Goal: Transaction & Acquisition: Purchase product/service

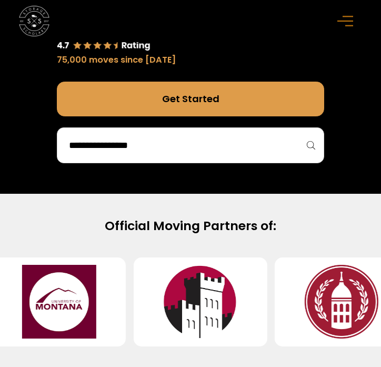
scroll to position [450, 0]
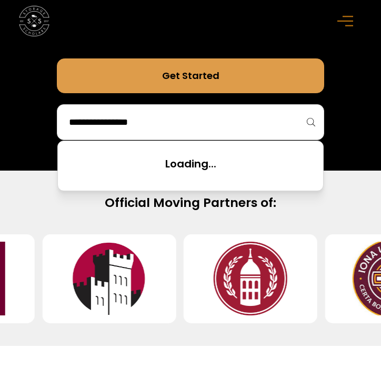
click at [207, 128] on input "search" at bounding box center [190, 122] width 245 height 18
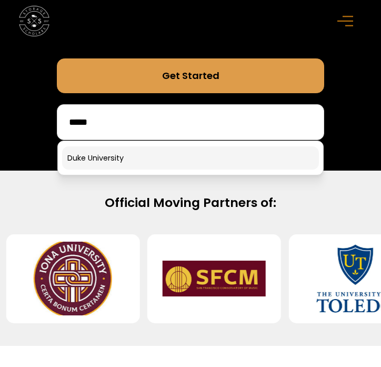
type input "****"
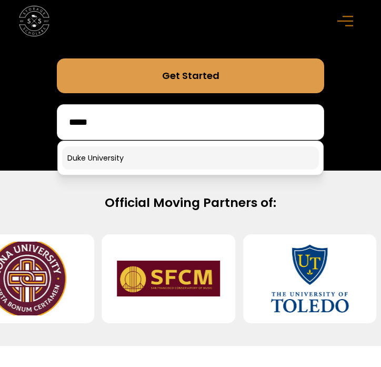
click at [173, 154] on link at bounding box center [190, 157] width 257 height 23
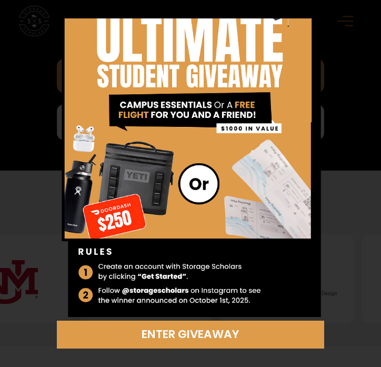
scroll to position [0, 0]
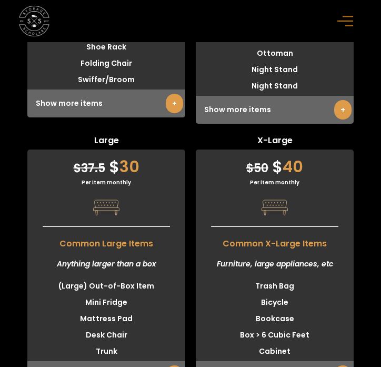
scroll to position [4467, 0]
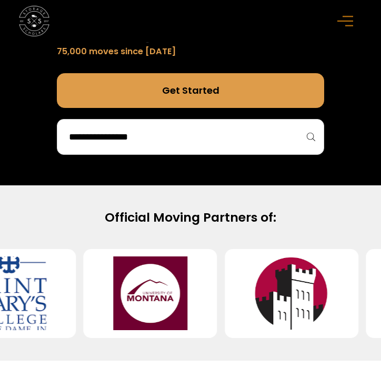
scroll to position [445, 0]
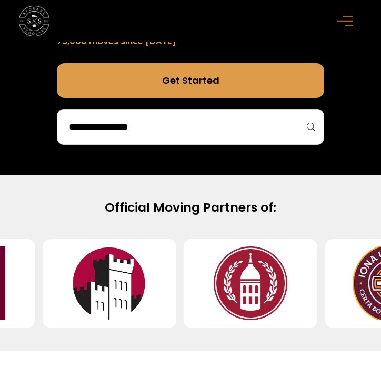
click at [231, 138] on div at bounding box center [190, 127] width 267 height 36
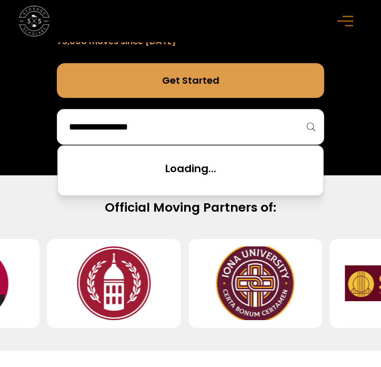
click at [201, 128] on input "search" at bounding box center [190, 127] width 245 height 18
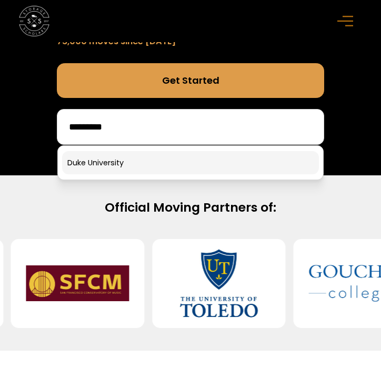
type input "*********"
click at [156, 167] on link at bounding box center [190, 162] width 257 height 23
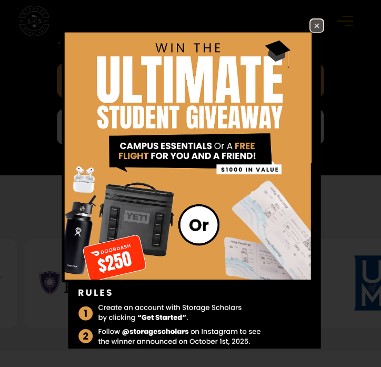
click at [314, 25] on img at bounding box center [317, 25] width 13 height 13
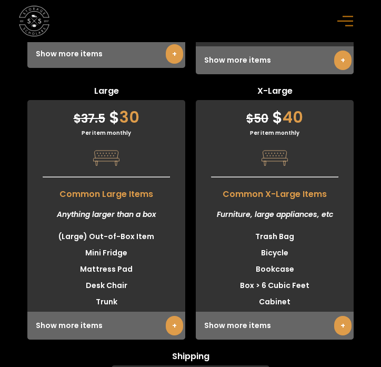
scroll to position [4516, 0]
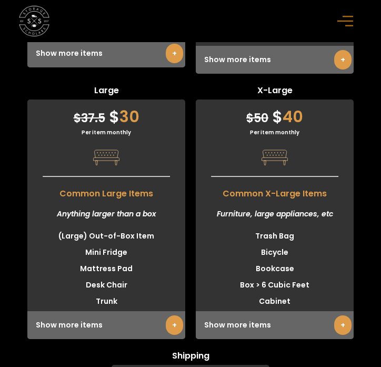
click at [166, 292] on li "Desk Chair" at bounding box center [106, 285] width 158 height 16
click at [129, 195] on span "Common Large Items" at bounding box center [106, 191] width 158 height 18
click at [109, 116] on span "$" at bounding box center [114, 116] width 11 height 23
click at [108, 129] on div "Per item monthly" at bounding box center [106, 132] width 158 height 8
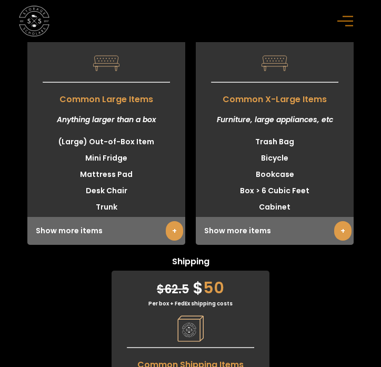
scroll to position [4616, 0]
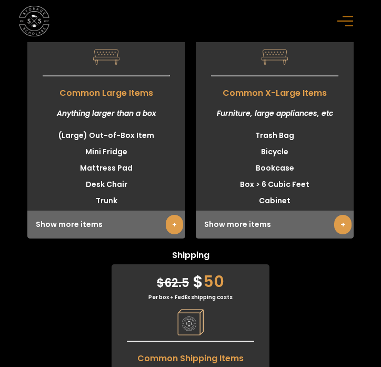
click at [166, 227] on link "+" at bounding box center [174, 224] width 17 height 19
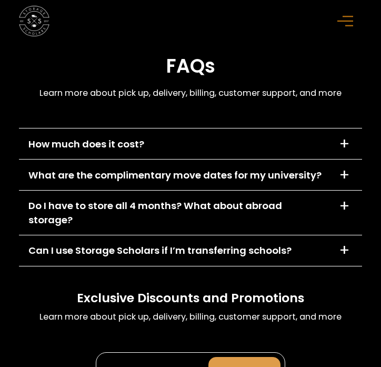
scroll to position [6722, 0]
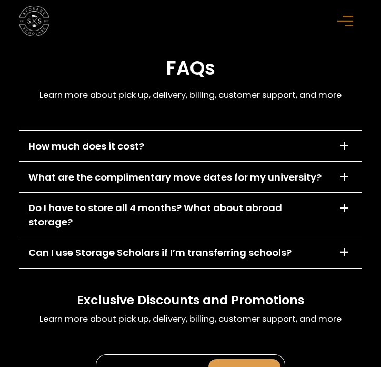
click at [192, 170] on div "What are the complimentary move dates for my university?" at bounding box center [174, 177] width 293 height 14
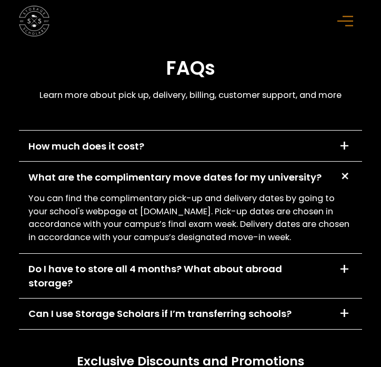
click at [192, 170] on div "What are the complimentary move dates for my university?" at bounding box center [174, 177] width 293 height 14
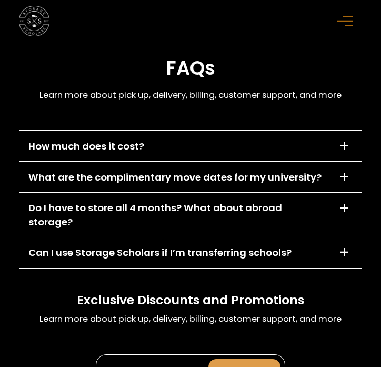
click at [196, 193] on div "Do I have to store all 4 months? What about abroad storage? +" at bounding box center [190, 215] width 343 height 44
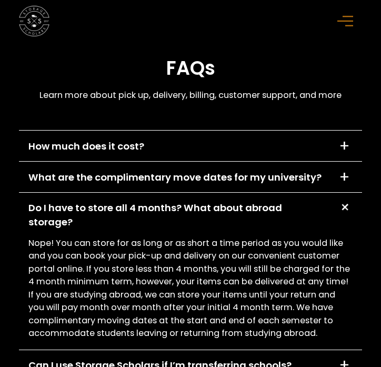
click at [204, 201] on div "Do I have to store all 4 months? What about abroad storage?" at bounding box center [177, 215] width 299 height 28
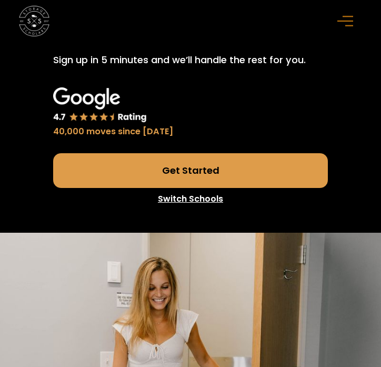
scroll to position [152, 0]
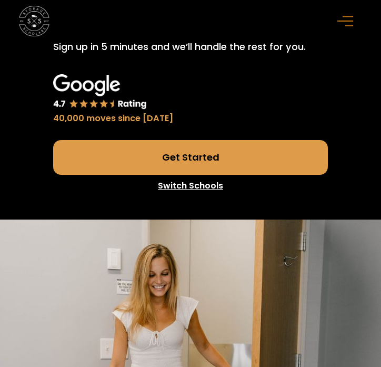
click at [206, 157] on link "Get Started" at bounding box center [190, 157] width 274 height 34
